Goal: Transaction & Acquisition: Purchase product/service

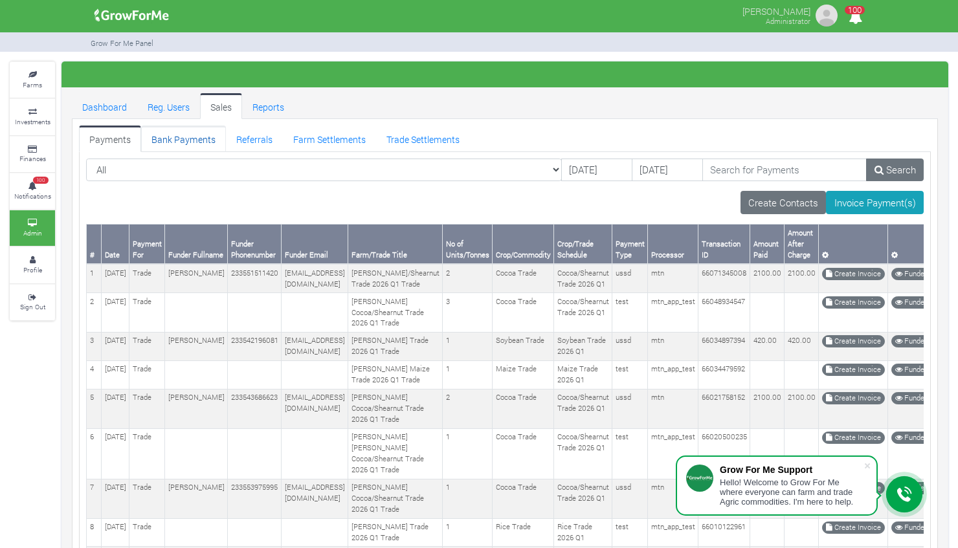
click at [163, 144] on link "Bank Payments" at bounding box center [183, 139] width 85 height 26
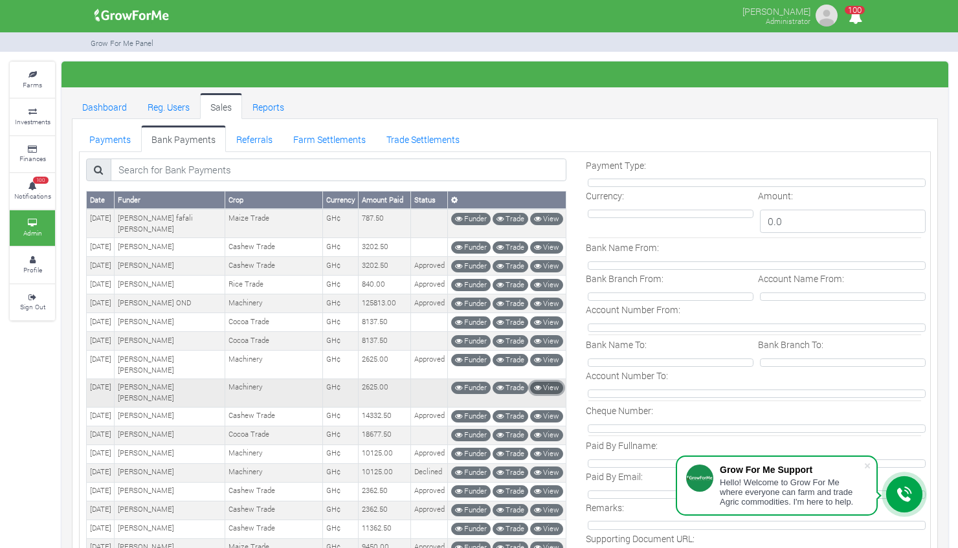
click at [554, 382] on link "View" at bounding box center [546, 388] width 33 height 12
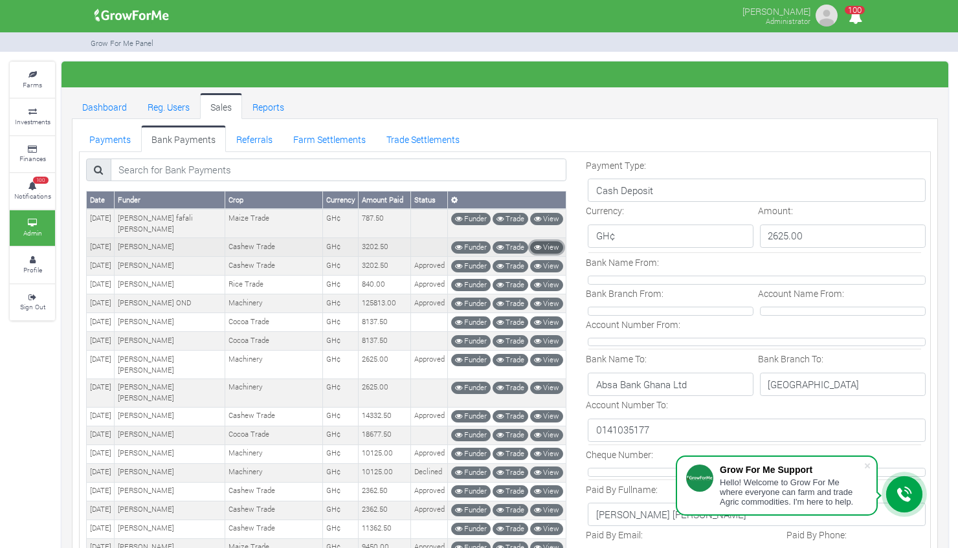
click at [549, 241] on link "View" at bounding box center [546, 247] width 33 height 12
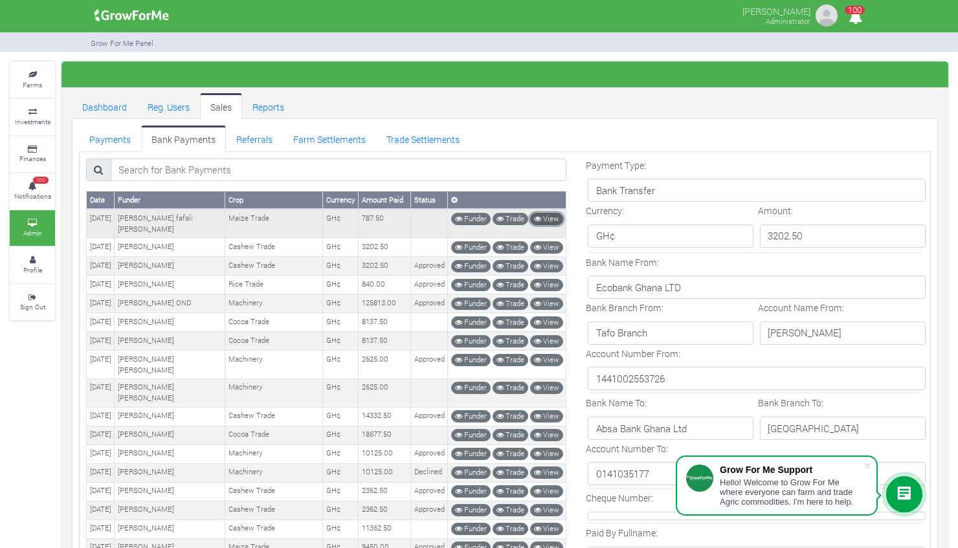
click at [549, 214] on link "View" at bounding box center [546, 219] width 33 height 12
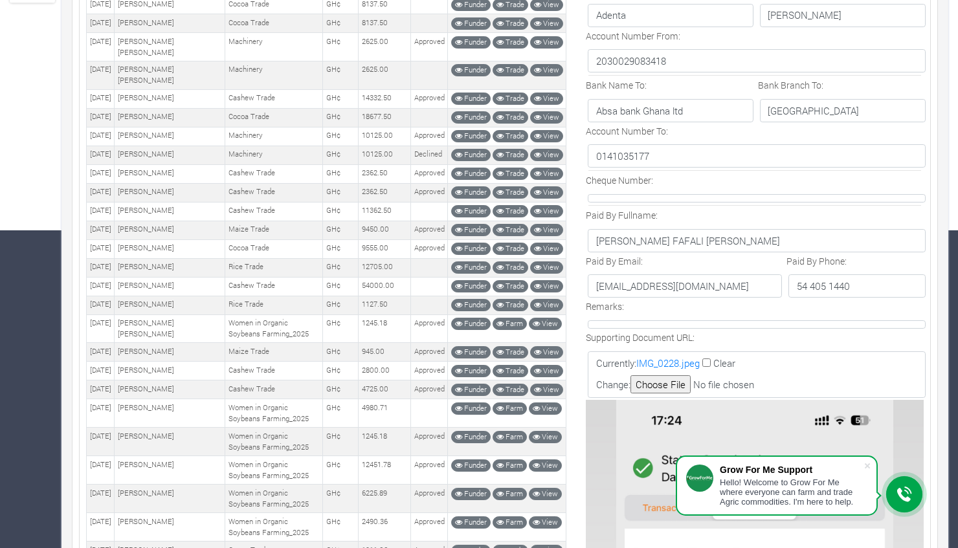
scroll to position [99, 0]
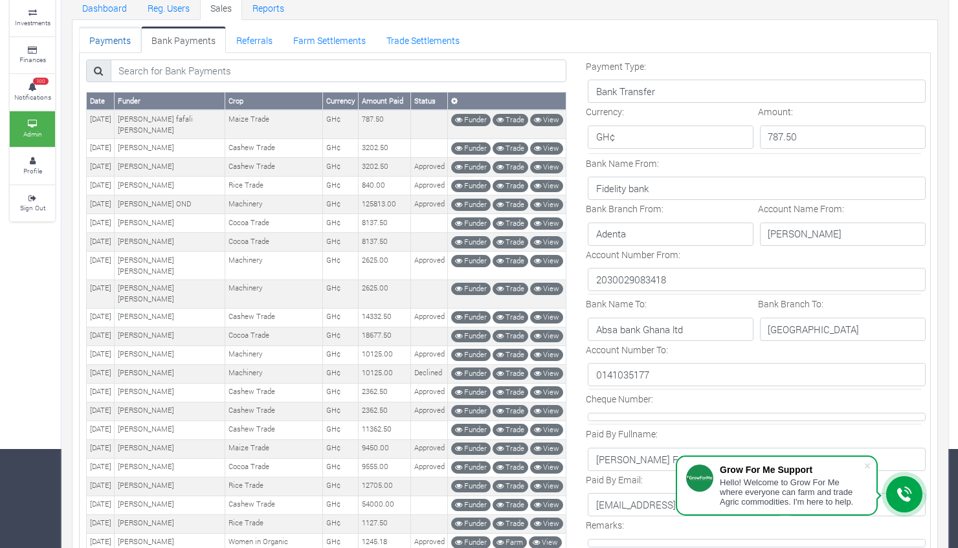
click at [115, 31] on link "Payments" at bounding box center [110, 40] width 62 height 26
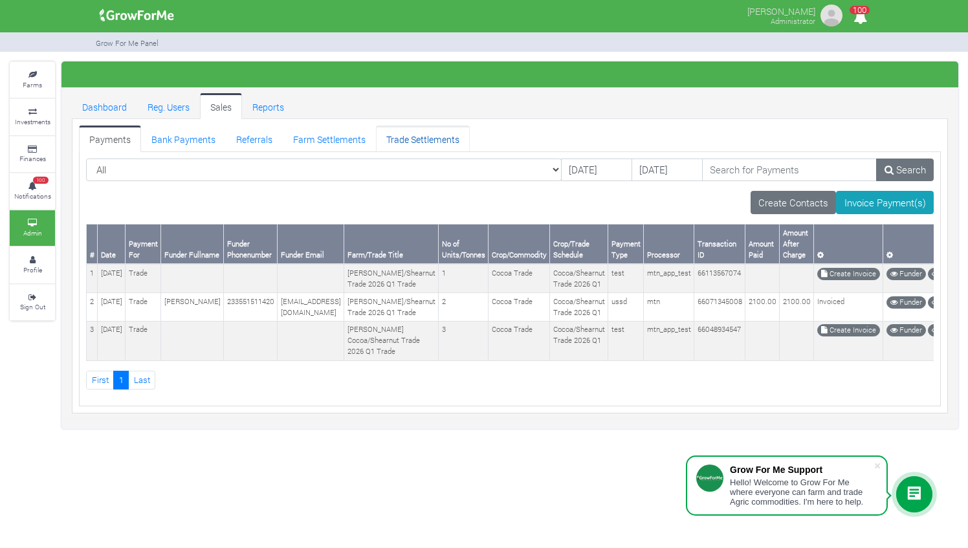
click at [429, 143] on link "Trade Settlements" at bounding box center [423, 139] width 94 height 26
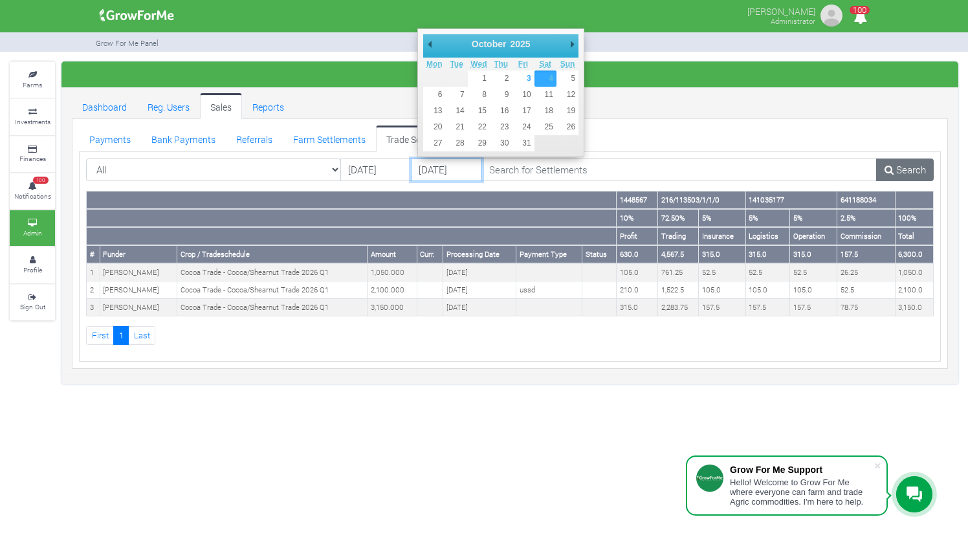
click at [434, 164] on input "04/10/2025" at bounding box center [446, 170] width 71 height 23
type input "[DATE]"
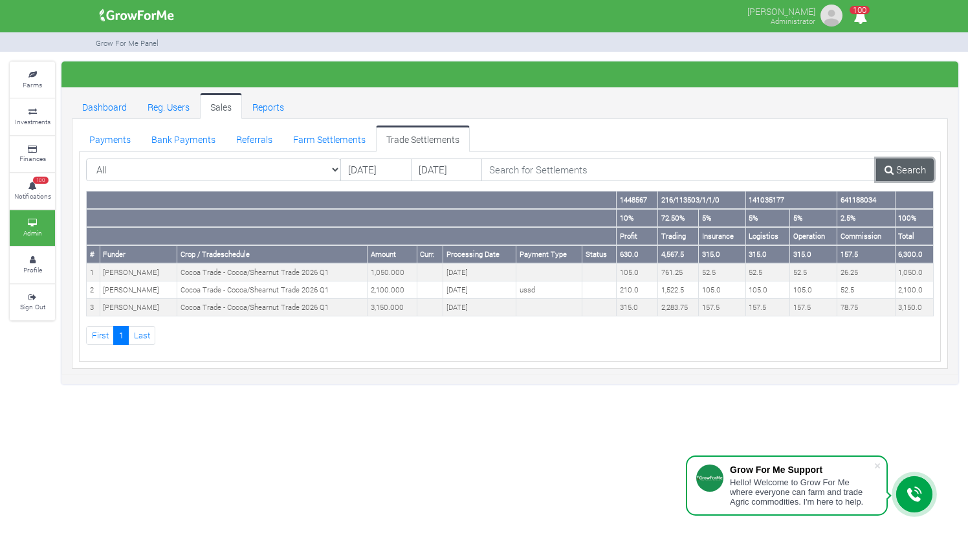
click at [903, 168] on link "Search" at bounding box center [905, 170] width 58 height 23
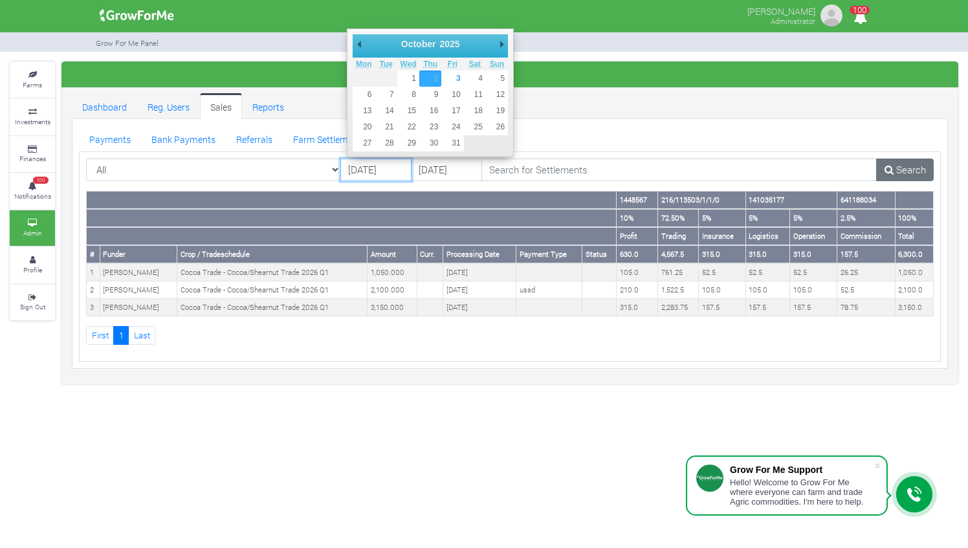
click at [359, 163] on input "[DATE]" at bounding box center [375, 170] width 71 height 23
type input "[DATE]"
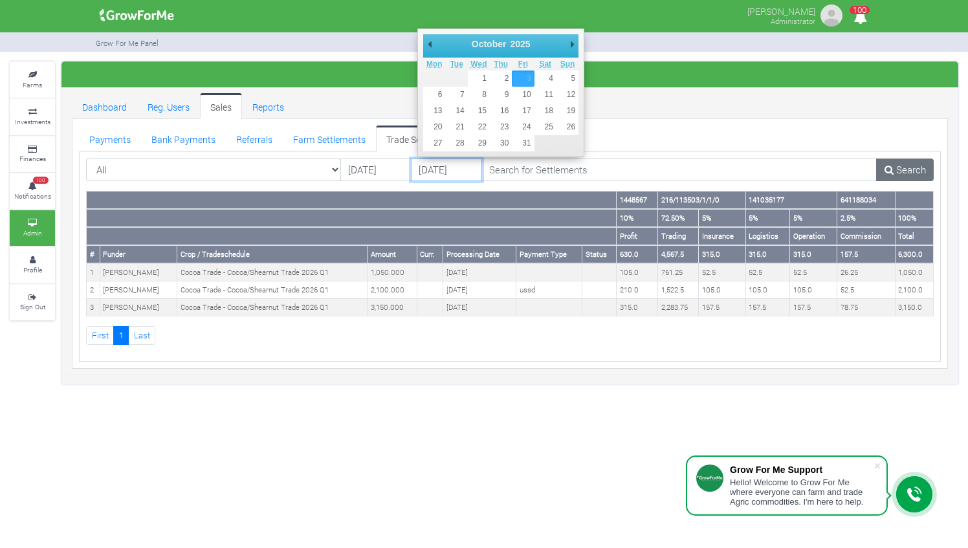
click at [430, 170] on input "03/10/2025" at bounding box center [446, 170] width 71 height 23
type input "[DATE]"
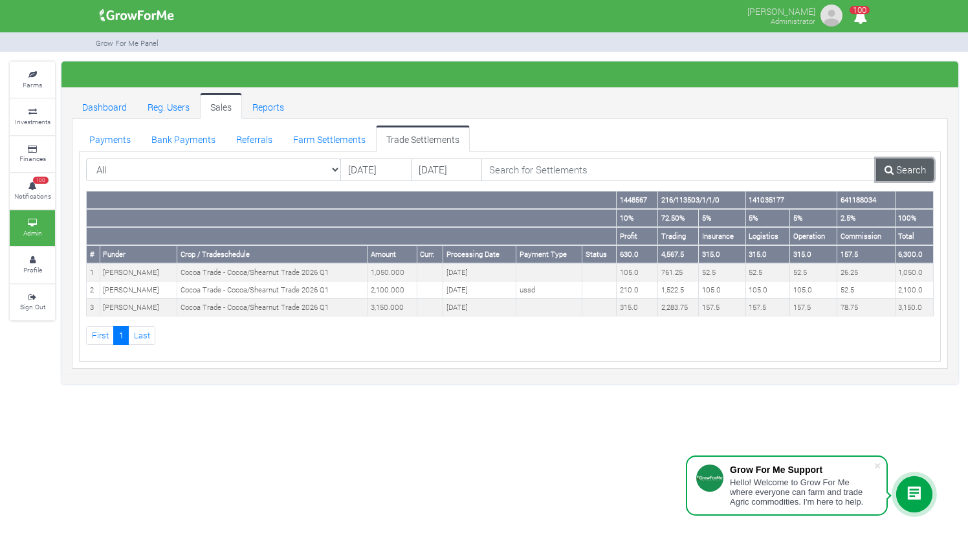
click at [898, 168] on link "Search" at bounding box center [905, 170] width 58 height 23
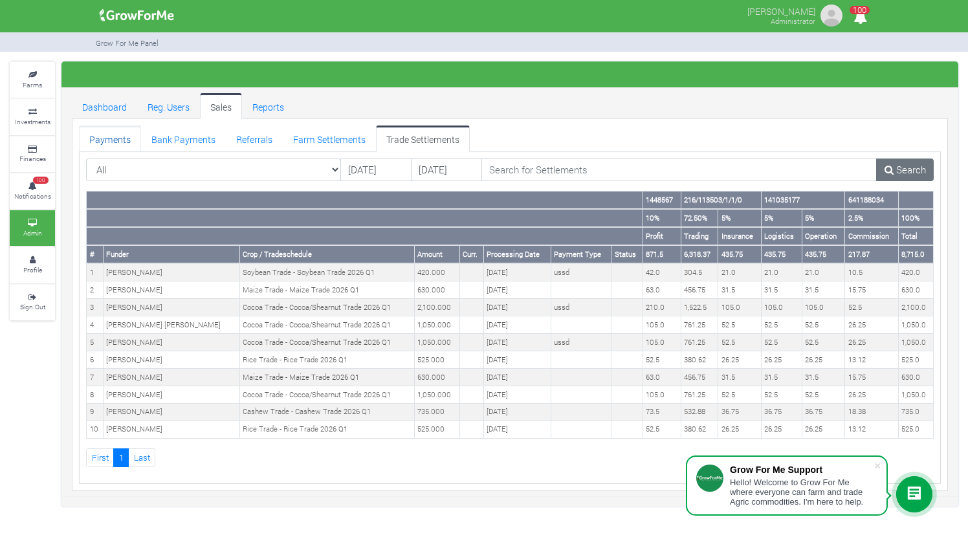
click at [129, 129] on link "Payments" at bounding box center [110, 139] width 62 height 26
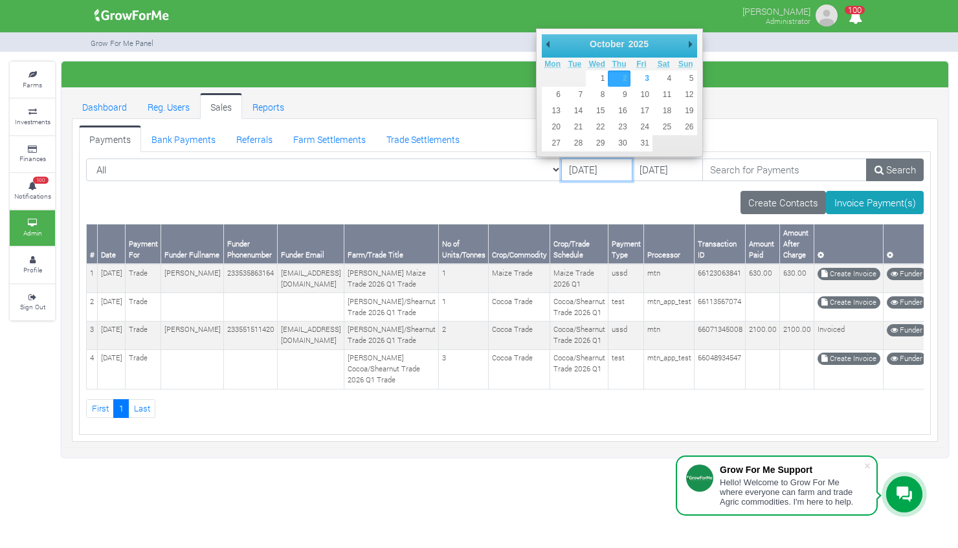
click at [561, 164] on input "02/10/2025" at bounding box center [596, 170] width 71 height 23
type input "01/10/2025"
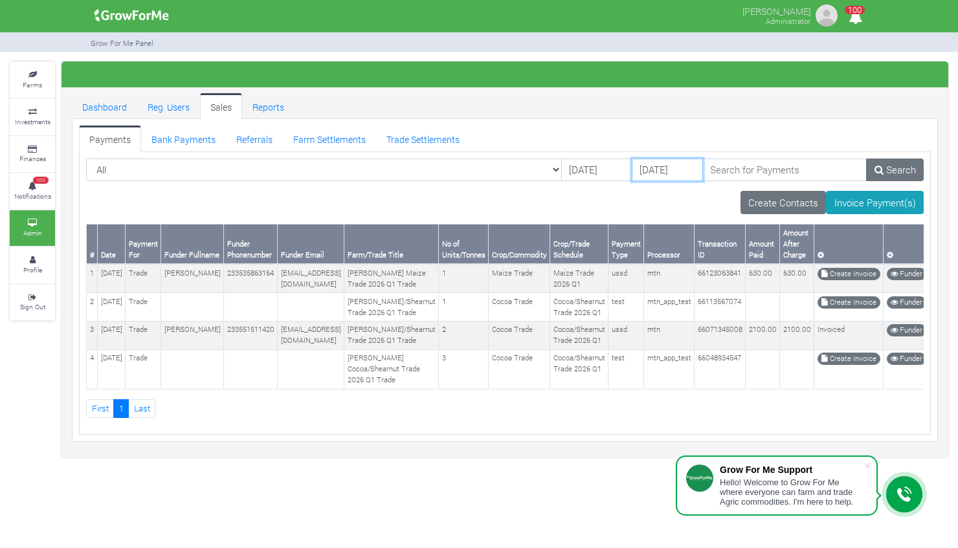
click at [632, 170] on input "04/10/2025" at bounding box center [667, 170] width 71 height 23
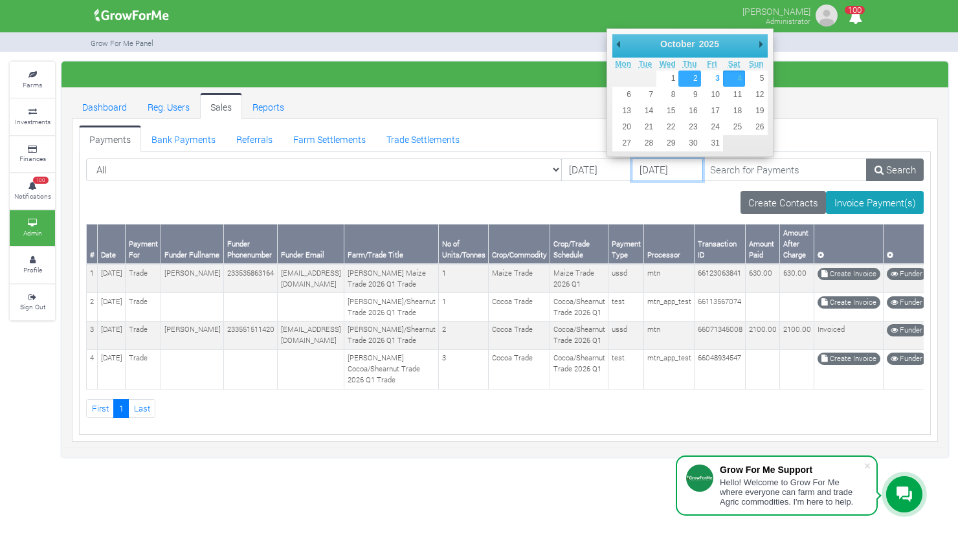
type input "02/10/2025"
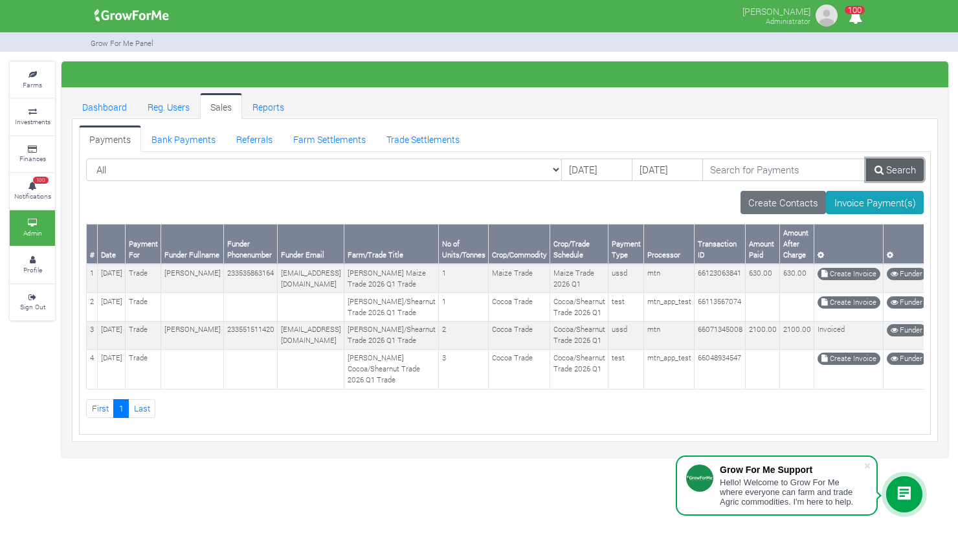
click at [922, 173] on link "Search" at bounding box center [895, 170] width 58 height 23
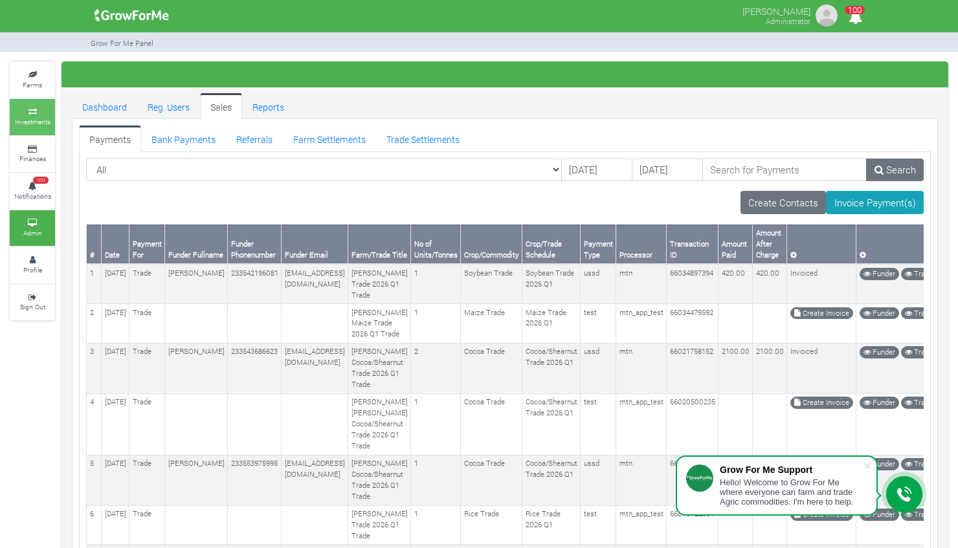
click at [34, 122] on small "Investments" at bounding box center [33, 121] width 36 height 9
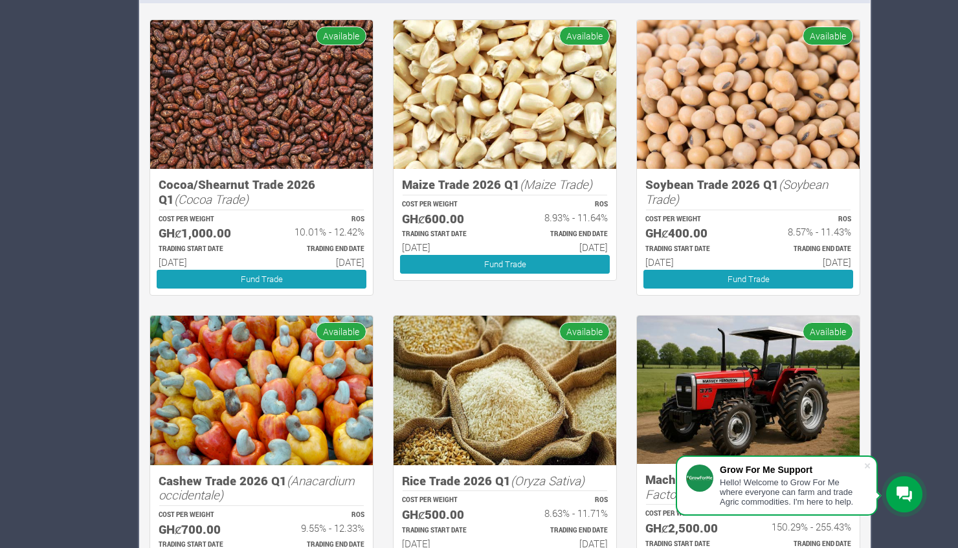
scroll to position [1071, 0]
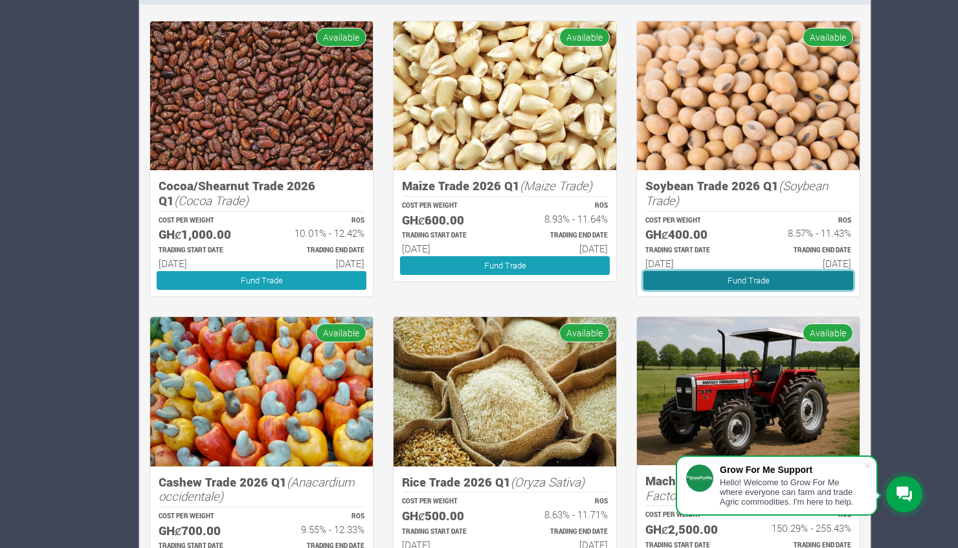
click at [691, 273] on link "Fund Trade" at bounding box center [748, 280] width 210 height 19
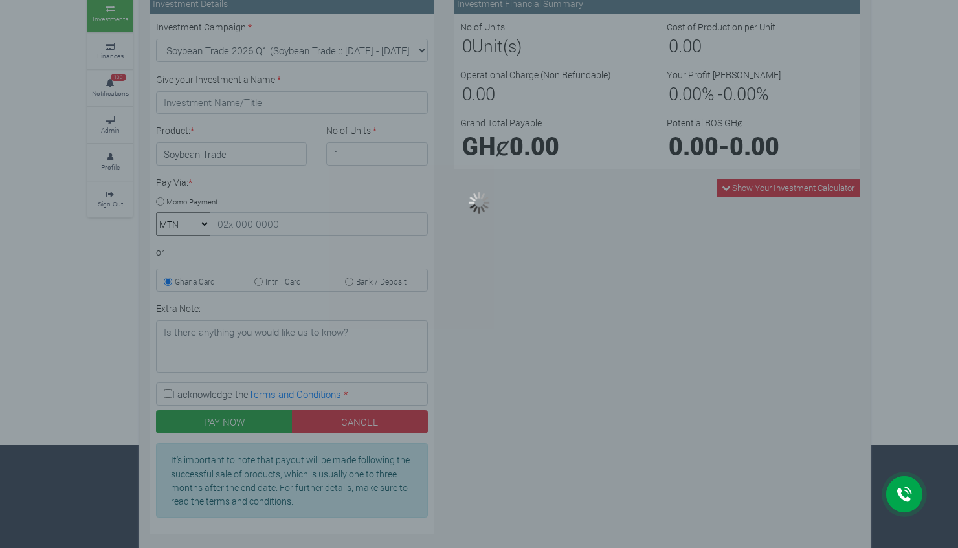
type input "1"
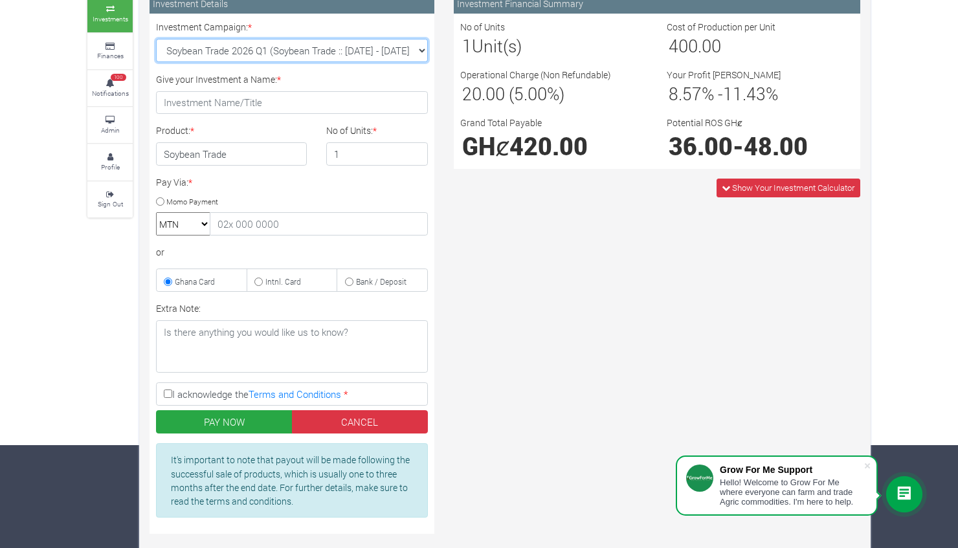
click at [416, 49] on select "Soybean Trade 2026 Q1 (Soybean Trade :: [DATE] - [DATE]) Cocoa/Shearnut Trade 2…" at bounding box center [292, 50] width 272 height 23
select select "50"
click at [156, 39] on select "Soybean Trade 2026 Q1 (Soybean Trade :: [DATE] - [DATE]) Cocoa/Shearnut Trade 2…" at bounding box center [292, 50] width 272 height 23
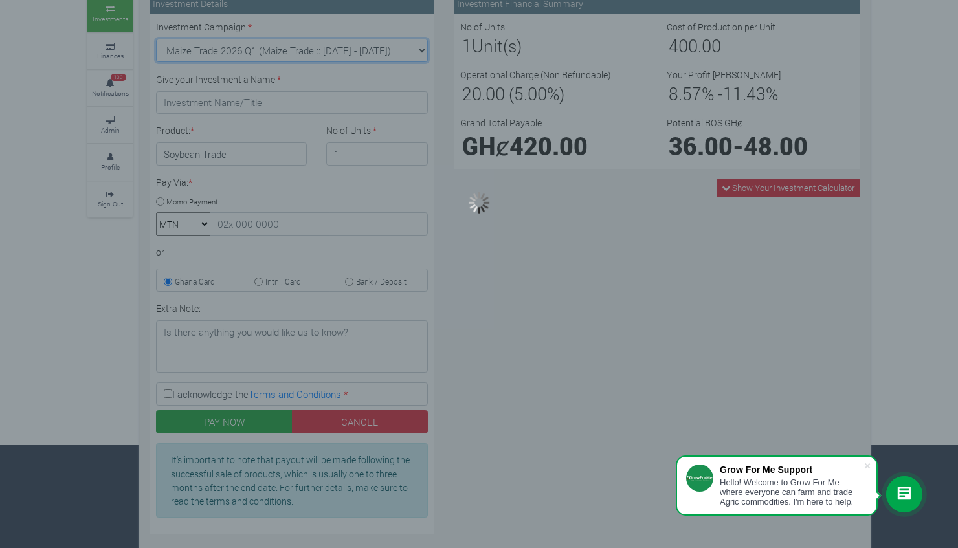
type input "1"
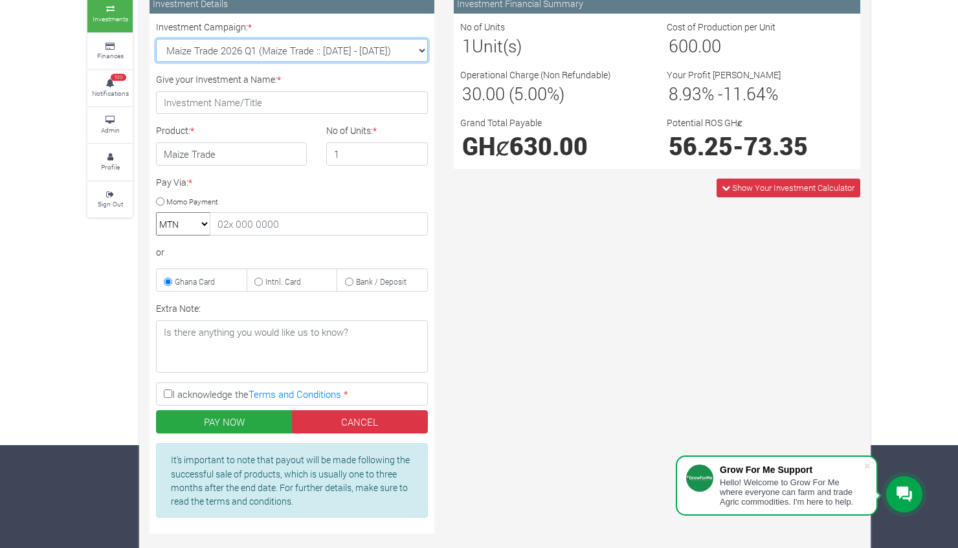
click at [422, 47] on select "Soybean Trade 2026 Q1 (Soybean Trade :: [DATE] - [DATE]) Cocoa/Shearnut Trade 2…" at bounding box center [292, 50] width 272 height 23
select select "54"
click at [156, 39] on select "Soybean Trade 2026 Q1 (Soybean Trade :: [DATE] - [DATE]) Cocoa/Shearnut Trade 2…" at bounding box center [292, 50] width 272 height 23
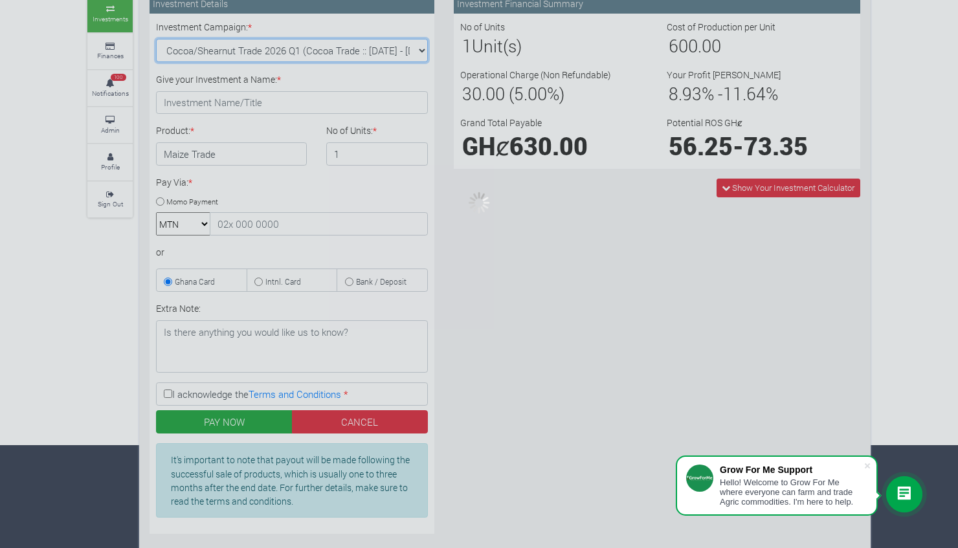
type input "1"
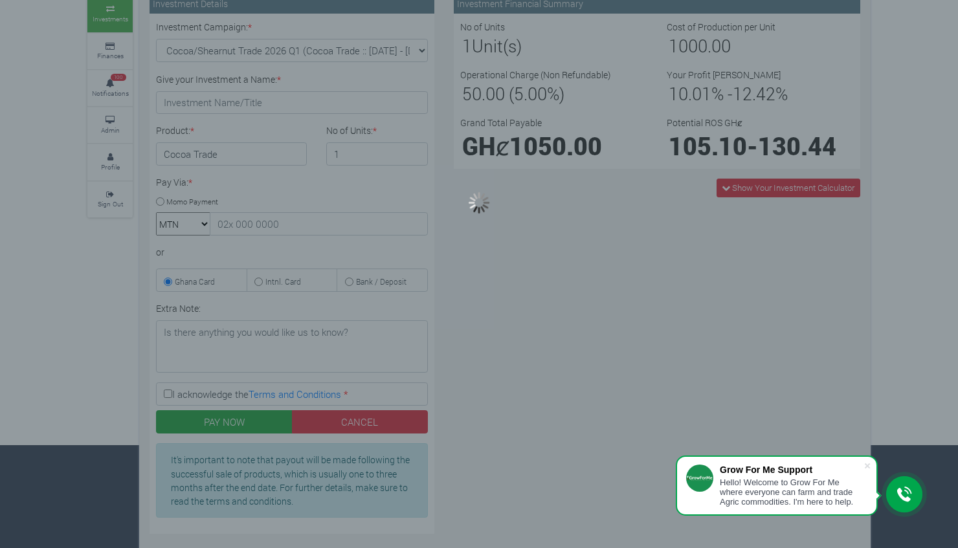
drag, startPoint x: 712, startPoint y: 133, endPoint x: 732, endPoint y: 188, distance: 58.0
click at [732, 188] on div at bounding box center [479, 274] width 958 height 548
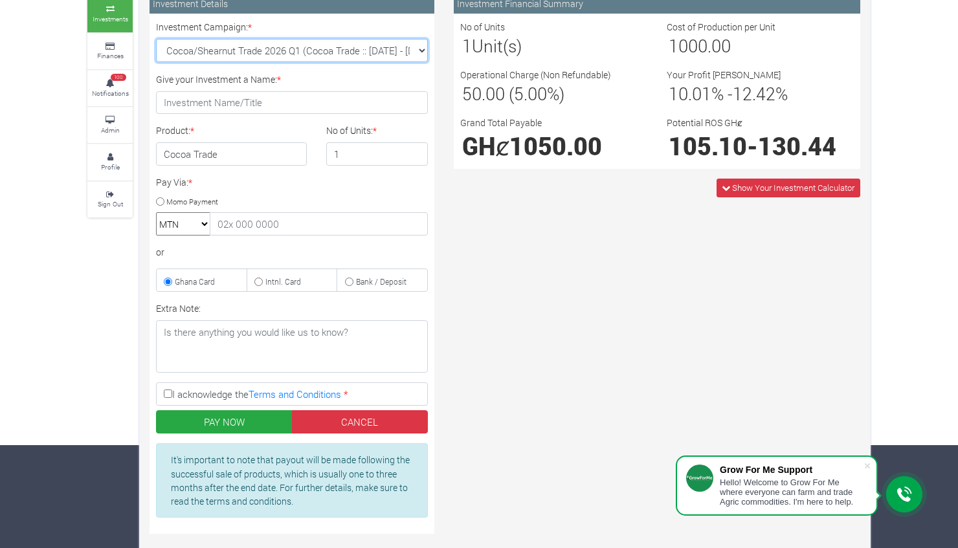
click at [419, 50] on select "Soybean Trade 2026 Q1 (Soybean Trade :: [DATE] - [DATE]) Cocoa/Shearnut Trade 2…" at bounding box center [292, 50] width 272 height 23
